Goal: Navigation & Orientation: Understand site structure

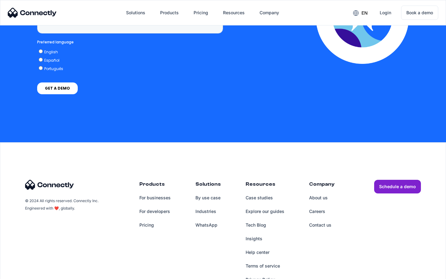
scroll to position [2551, 0]
